Goal: Obtain resource: Download file/media

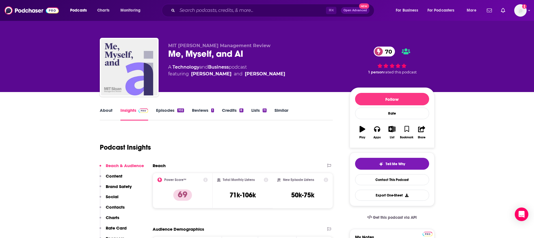
click at [26, 7] on img at bounding box center [32, 10] width 54 height 11
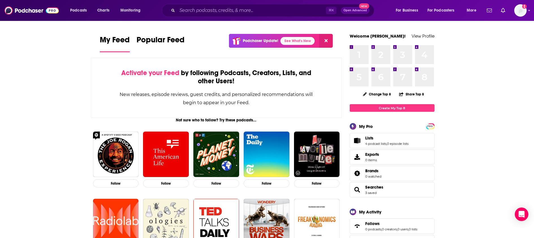
click at [27, 14] on img at bounding box center [32, 10] width 54 height 11
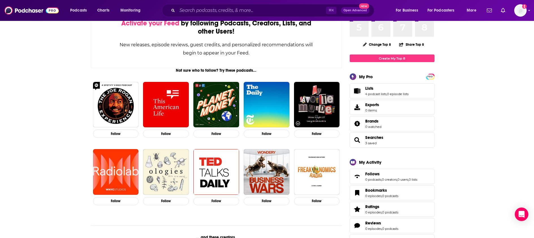
click at [423, 95] on span "Lists 4 podcast lists , 0 episode lists" at bounding box center [392, 90] width 85 height 15
click at [368, 93] on link "4 podcast lists" at bounding box center [375, 94] width 21 height 4
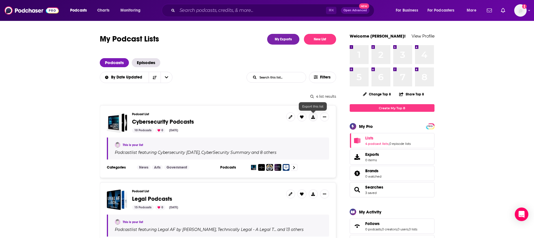
click at [313, 117] on icon at bounding box center [313, 117] width 4 height 4
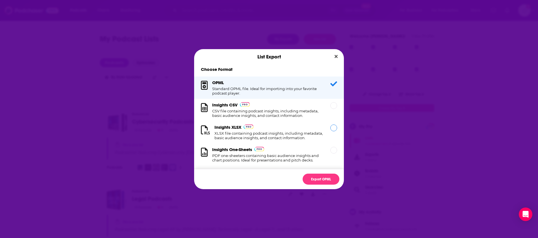
click at [305, 128] on div "Insights XLSX XLSX file containing podcast insights, including metadata, basic …" at bounding box center [269, 133] width 109 height 16
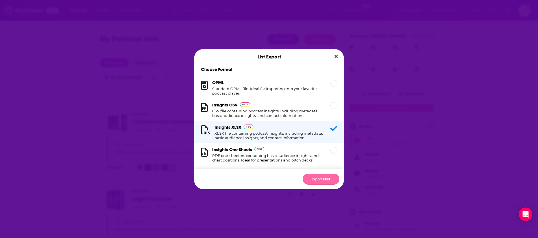
click at [316, 181] on button "Export XLSX" at bounding box center [321, 179] width 37 height 11
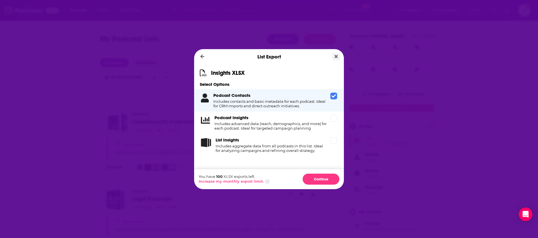
click at [338, 56] on button "Close" at bounding box center [336, 56] width 8 height 7
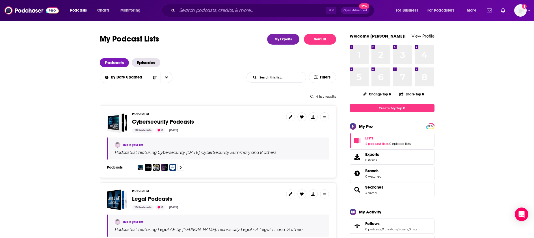
click at [324, 117] on icon "Show More Button" at bounding box center [324, 116] width 3 height 3
click at [292, 160] on button "Share" at bounding box center [305, 162] width 54 height 10
click at [330, 140] on icon "Show additional menu" at bounding box center [326, 139] width 11 height 5
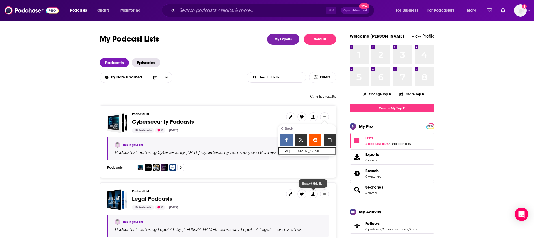
click at [322, 195] on button "Show More Button" at bounding box center [324, 194] width 9 height 9
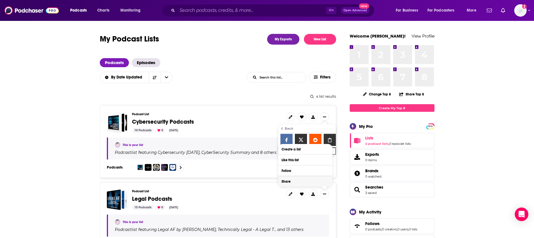
click at [287, 181] on button "Share" at bounding box center [305, 181] width 54 height 10
click at [327, 159] on icon "Show additional menu" at bounding box center [326, 159] width 11 height 5
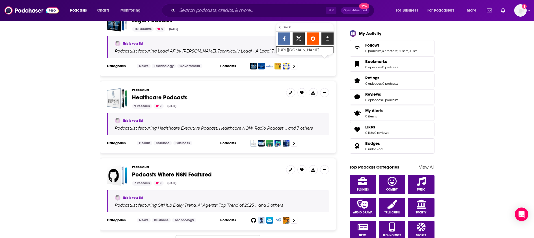
scroll to position [199, 0]
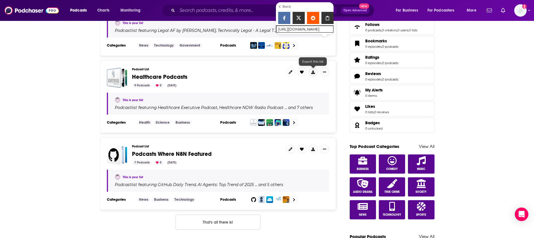
click at [313, 71] on icon at bounding box center [313, 72] width 4 height 4
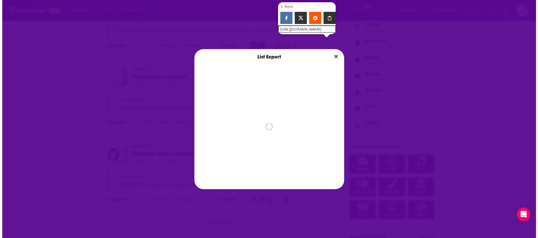
scroll to position [0, 0]
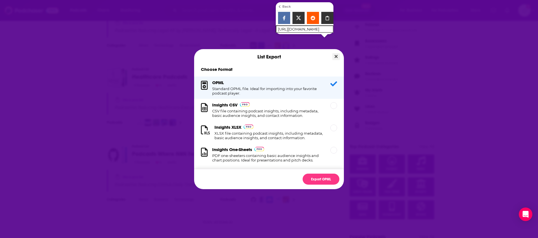
click at [336, 57] on icon "Close" at bounding box center [336, 56] width 3 height 3
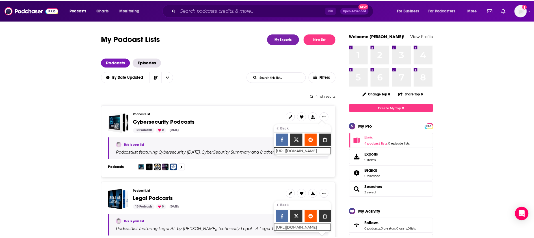
scroll to position [199, 0]
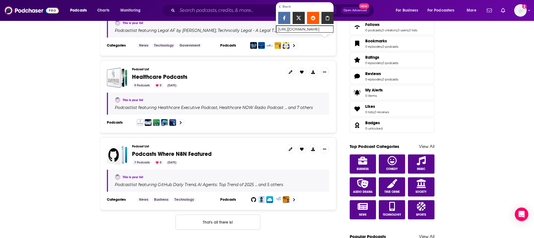
click at [324, 72] on icon "Show More Button" at bounding box center [324, 72] width 3 height 1
click at [304, 113] on button "Share" at bounding box center [305, 117] width 54 height 10
click at [329, 93] on icon "Show additional menu" at bounding box center [326, 94] width 11 height 5
